Goal: Information Seeking & Learning: Find specific page/section

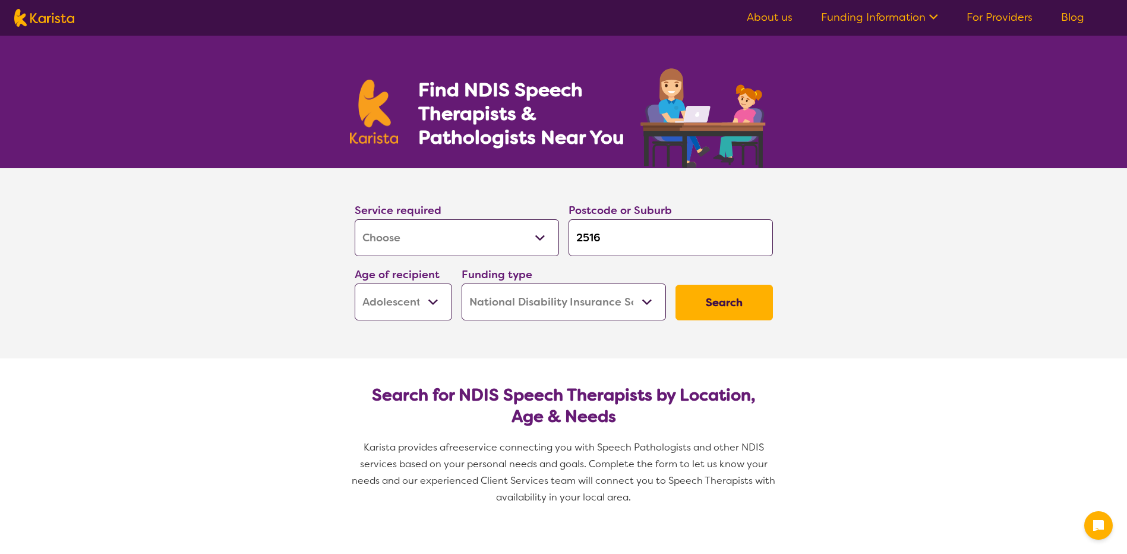
select select "[MEDICAL_DATA]"
select select "AS"
select select "NDIS"
select select "[MEDICAL_DATA]"
select select "AS"
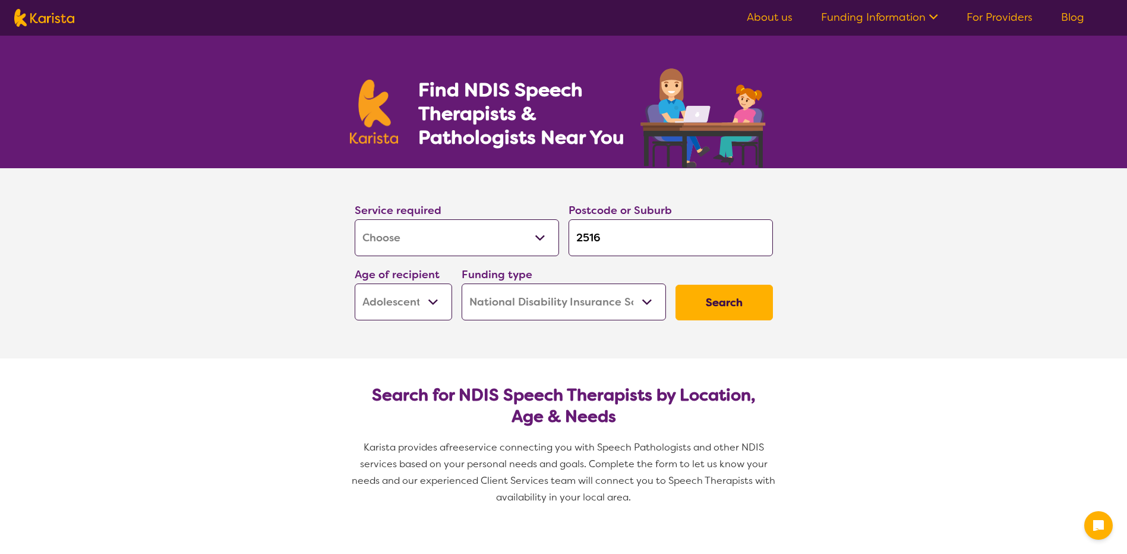
select select "NDIS"
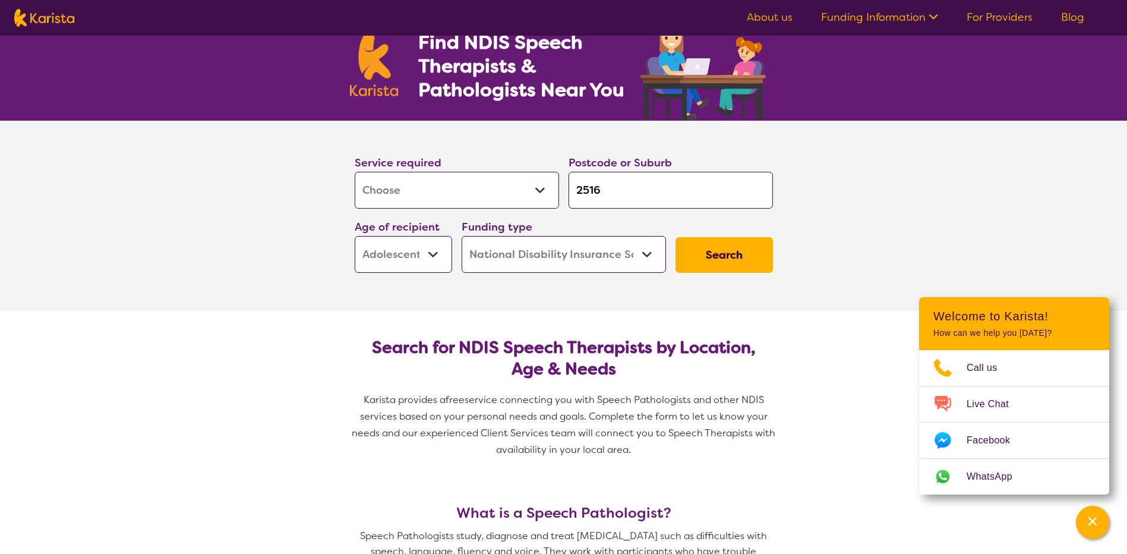
click at [619, 197] on input "2516" at bounding box center [671, 190] width 204 height 37
click at [432, 255] on select "Early Childhood - 0 to 9 Child - 10 to 11 Adolescent - 12 to 17 Adult - 18 to 6…" at bounding box center [403, 254] width 97 height 37
click at [355, 236] on select "Early Childhood - 0 to 9 Child - 10 to 11 Adolescent - 12 to 17 Adult - 18 to 6…" at bounding box center [403, 254] width 97 height 37
click at [593, 254] on select "Home Care Package (HCP) National Disability Insurance Scheme (NDIS) I don't know" at bounding box center [564, 254] width 204 height 37
select select "i-don-t-know"
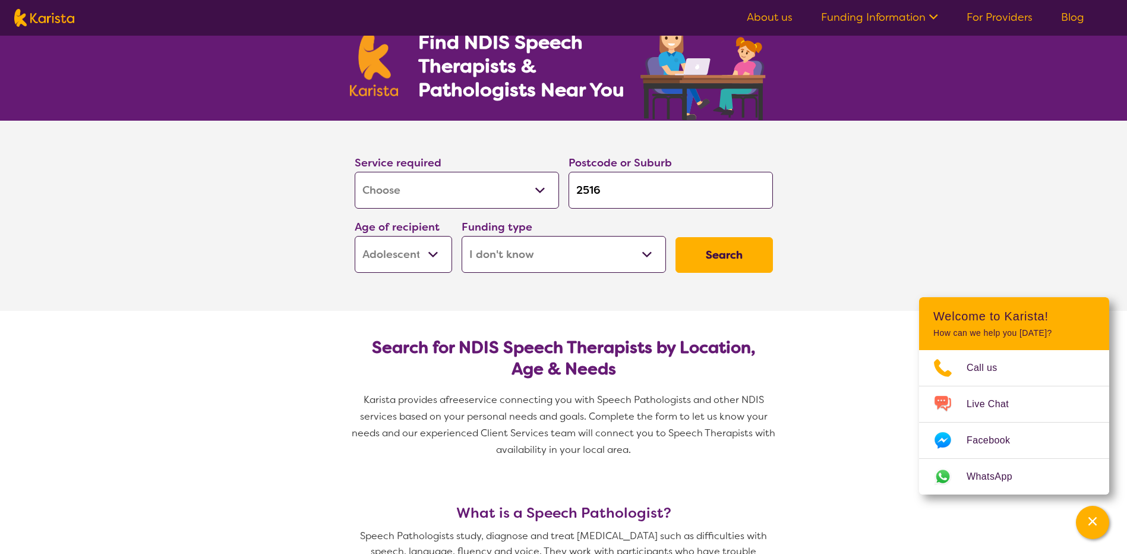
click at [462, 236] on select "Home Care Package (HCP) National Disability Insurance Scheme (NDIS) I don't know" at bounding box center [564, 254] width 204 height 37
select select "i-don-t-know"
click at [723, 251] on button "Search" at bounding box center [724, 255] width 97 height 36
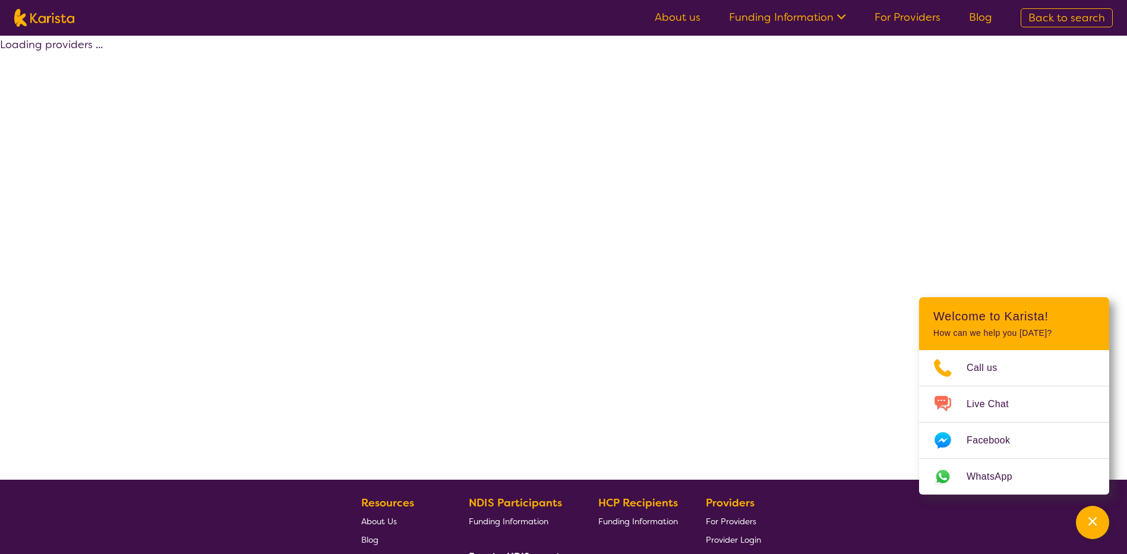
select select "[MEDICAL_DATA]"
select select "AS"
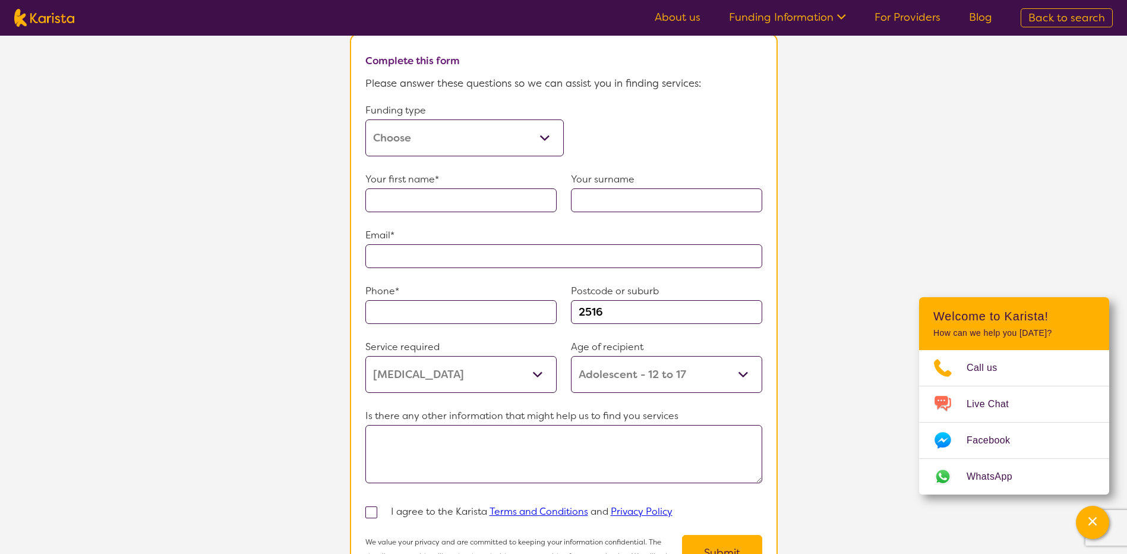
scroll to position [773, 0]
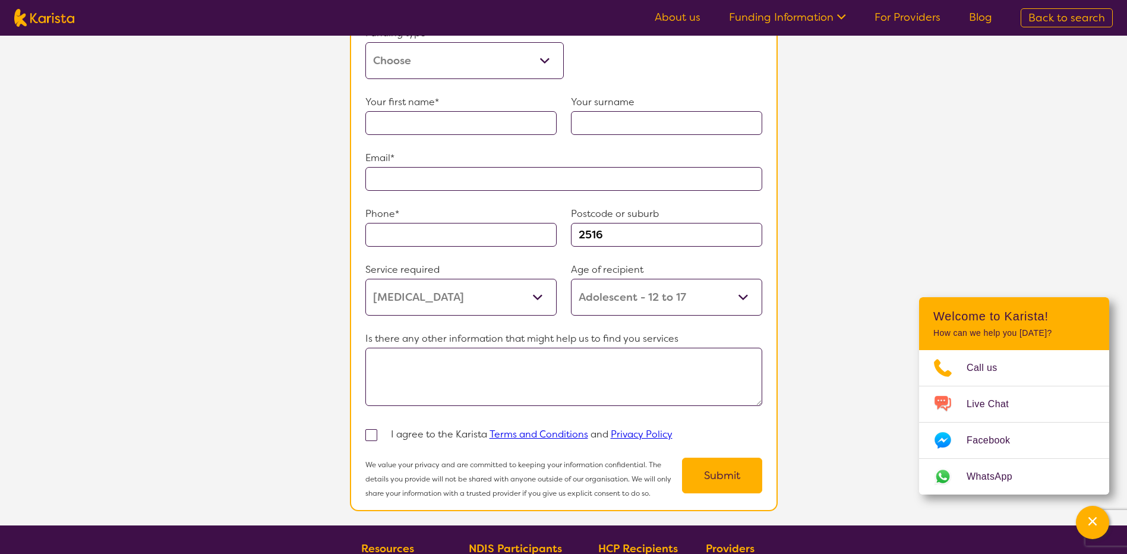
select select "[MEDICAL_DATA]"
select select "AS"
select select "NDIS"
select select "[MEDICAL_DATA]"
select select "AS"
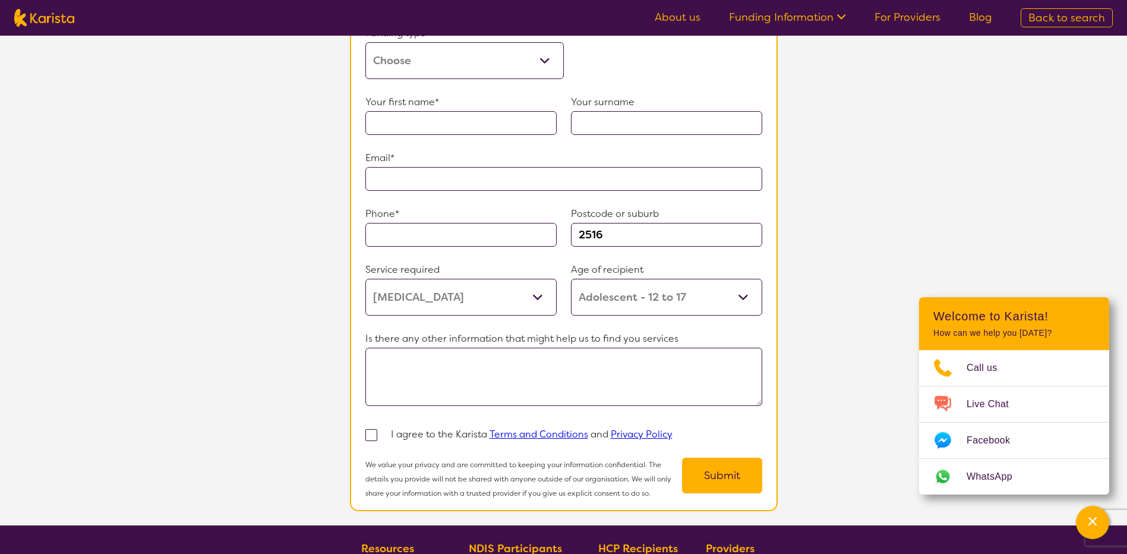
select select "NDIS"
